Goal: Find specific page/section: Find specific page/section

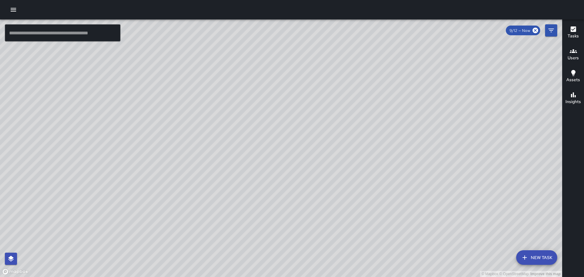
click at [315, 133] on div "© Mapbox © OpenStreetMap Improve this map" at bounding box center [281, 148] width 563 height 258
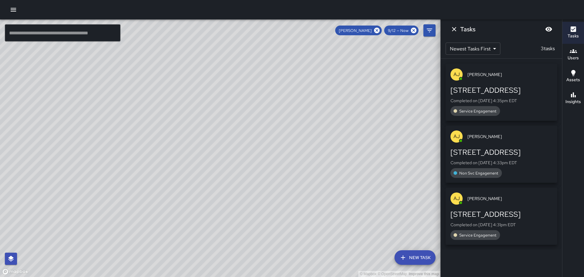
drag, startPoint x: 251, startPoint y: 162, endPoint x: 241, endPoint y: 177, distance: 17.9
click at [241, 177] on div "© Mapbox © OpenStreetMap Improve this map" at bounding box center [220, 148] width 441 height 258
click at [452, 29] on icon "Dismiss" at bounding box center [454, 29] width 7 height 7
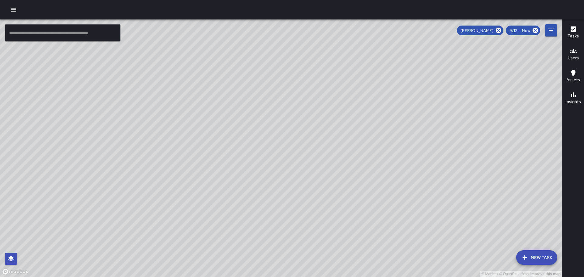
click at [503, 29] on div "[PERSON_NAME]" at bounding box center [480, 31] width 47 height 10
click at [502, 29] on icon at bounding box center [499, 30] width 7 height 7
drag, startPoint x: 344, startPoint y: 124, endPoint x: 340, endPoint y: 68, distance: 56.1
click at [340, 68] on div "© Mapbox © OpenStreetMap Improve this map" at bounding box center [281, 148] width 563 height 258
drag, startPoint x: 310, startPoint y: 183, endPoint x: 398, endPoint y: 47, distance: 162.4
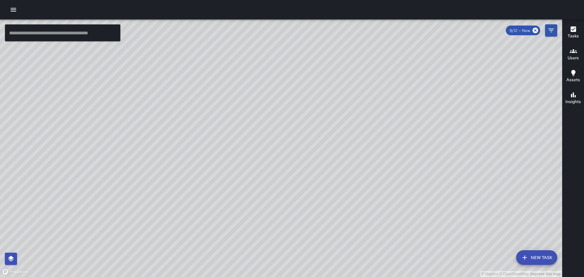
click at [401, 45] on div "© Mapbox © OpenStreetMap Improve this map" at bounding box center [281, 148] width 563 height 258
click at [335, 138] on div "© Mapbox © OpenStreetMap Improve this map" at bounding box center [281, 148] width 563 height 258
drag, startPoint x: 309, startPoint y: 230, endPoint x: 326, endPoint y: 197, distance: 36.9
click at [328, 197] on div "© Mapbox © OpenStreetMap Improve this map" at bounding box center [281, 148] width 563 height 258
drag, startPoint x: 135, startPoint y: 181, endPoint x: 377, endPoint y: 176, distance: 242.0
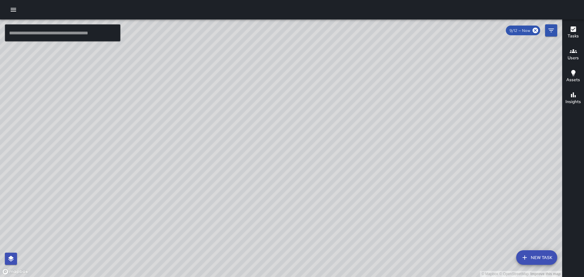
click at [377, 176] on div "© Mapbox © OpenStreetMap Improve this map" at bounding box center [281, 148] width 563 height 258
click at [251, 44] on div "© Mapbox © OpenStreetMap Improve this map [PERSON_NAME] Miles Ambassador Tasks …" at bounding box center [281, 148] width 563 height 258
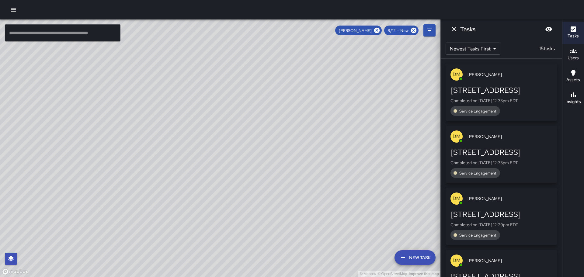
drag, startPoint x: 316, startPoint y: 147, endPoint x: 295, endPoint y: 233, distance: 88.7
click at [295, 233] on div "© Mapbox © OpenStreetMap Improve this map" at bounding box center [220, 148] width 441 height 258
drag, startPoint x: 288, startPoint y: 209, endPoint x: 276, endPoint y: 235, distance: 29.1
click at [276, 235] on div "© Mapbox © OpenStreetMap Improve this map" at bounding box center [220, 148] width 441 height 258
